Goal: Navigation & Orientation: Go to known website

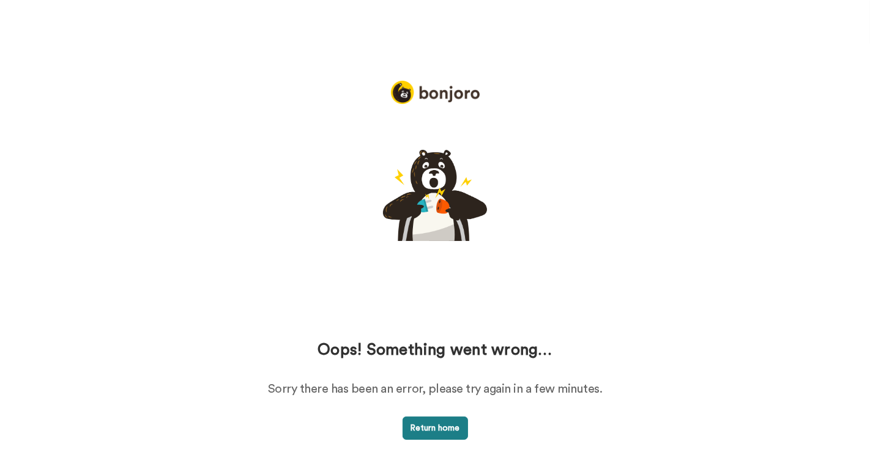
click at [409, 425] on button "Return home" at bounding box center [435, 428] width 65 height 23
